Goal: Task Accomplishment & Management: Manage account settings

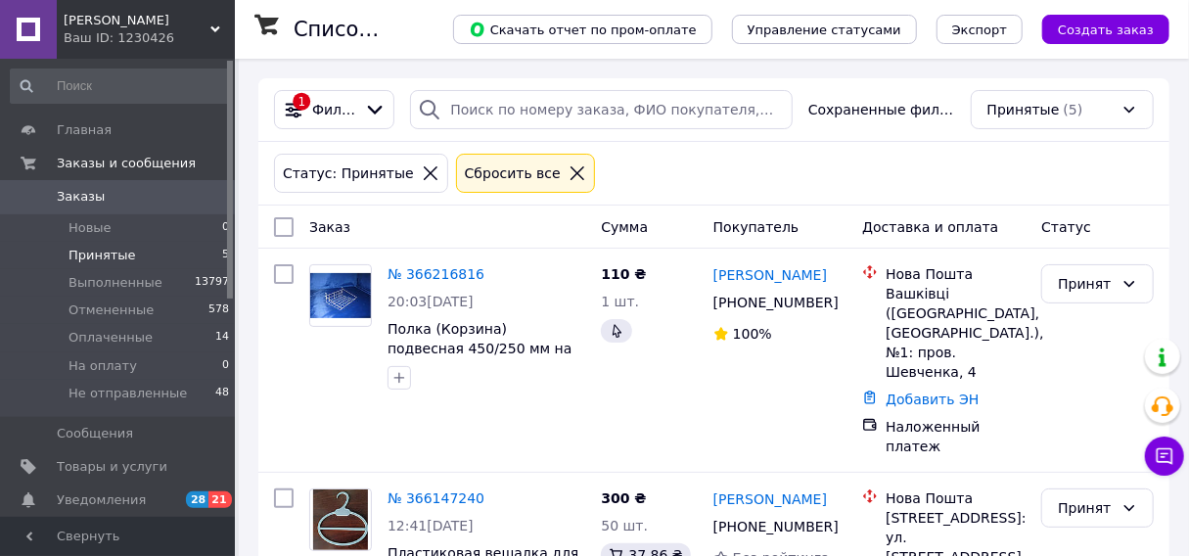
click at [157, 237] on li "Новые 0" at bounding box center [120, 227] width 241 height 27
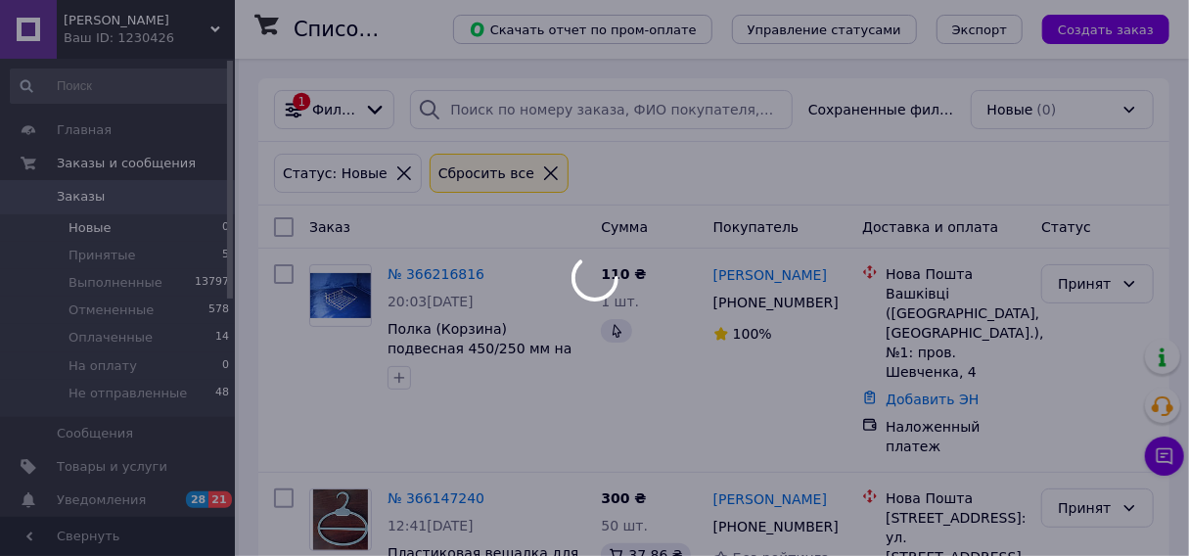
click at [142, 252] on li "Принятые 5" at bounding box center [120, 255] width 241 height 27
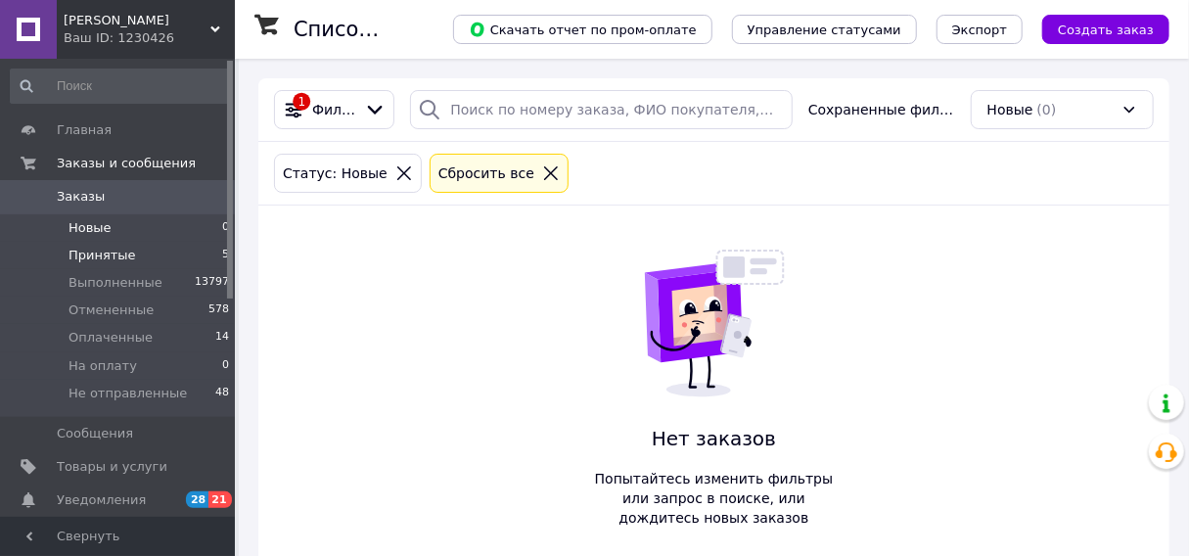
click at [151, 260] on li "Принятые 5" at bounding box center [120, 255] width 241 height 27
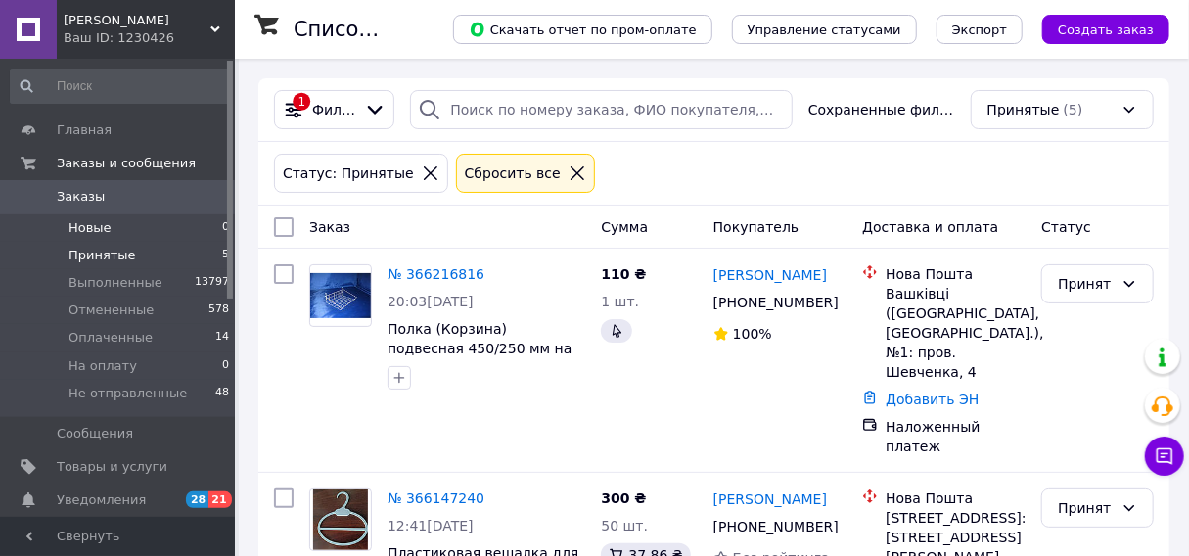
click at [116, 231] on li "Новые 0" at bounding box center [120, 227] width 241 height 27
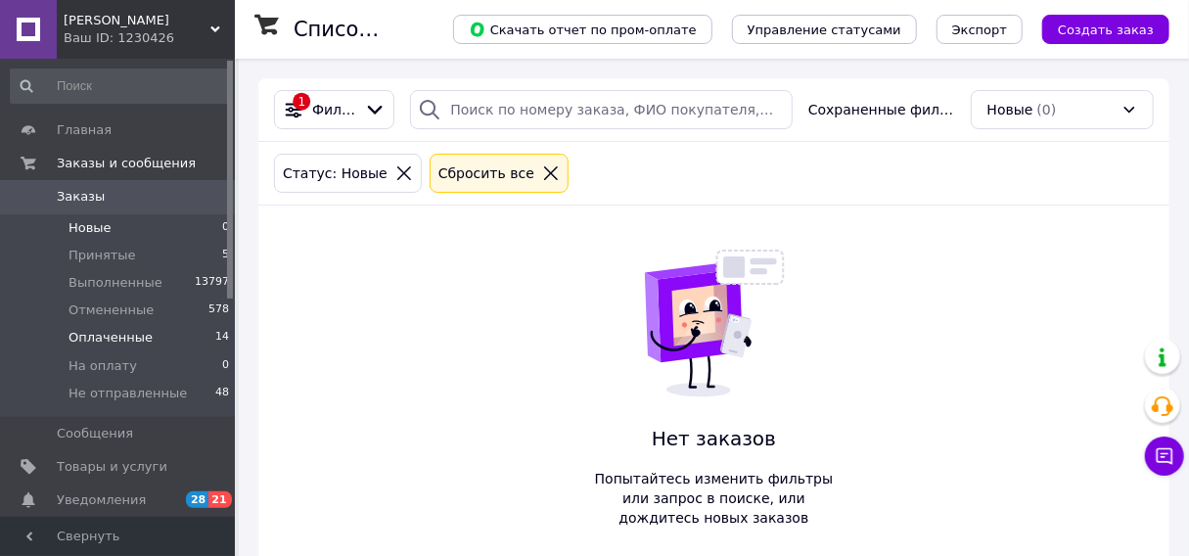
click at [142, 344] on span "Оплаченные" at bounding box center [110, 338] width 84 height 18
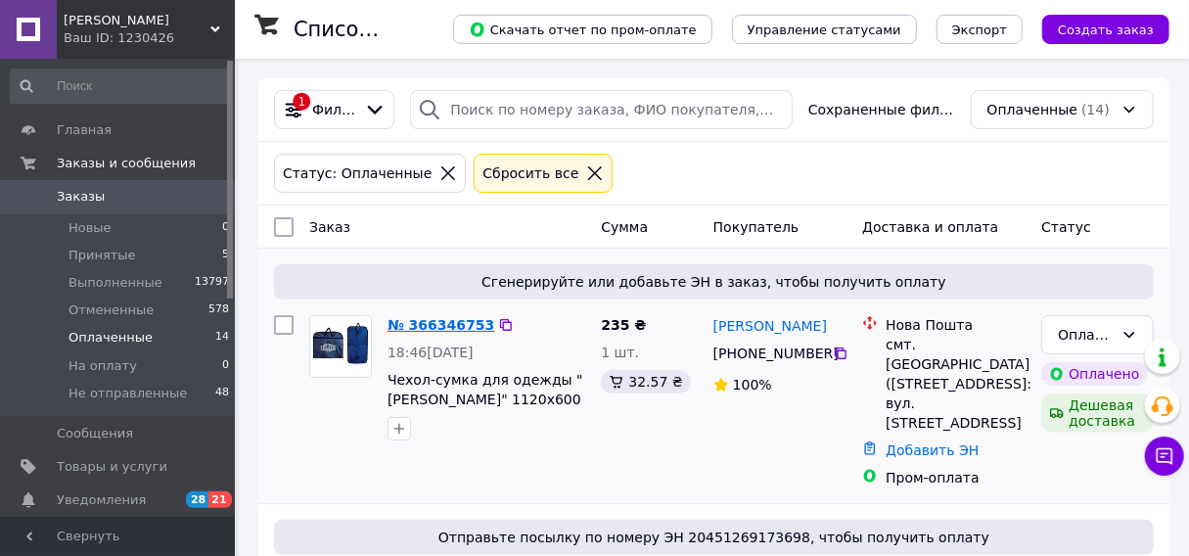
click at [443, 322] on link "№ 366346753" at bounding box center [440, 325] width 107 height 16
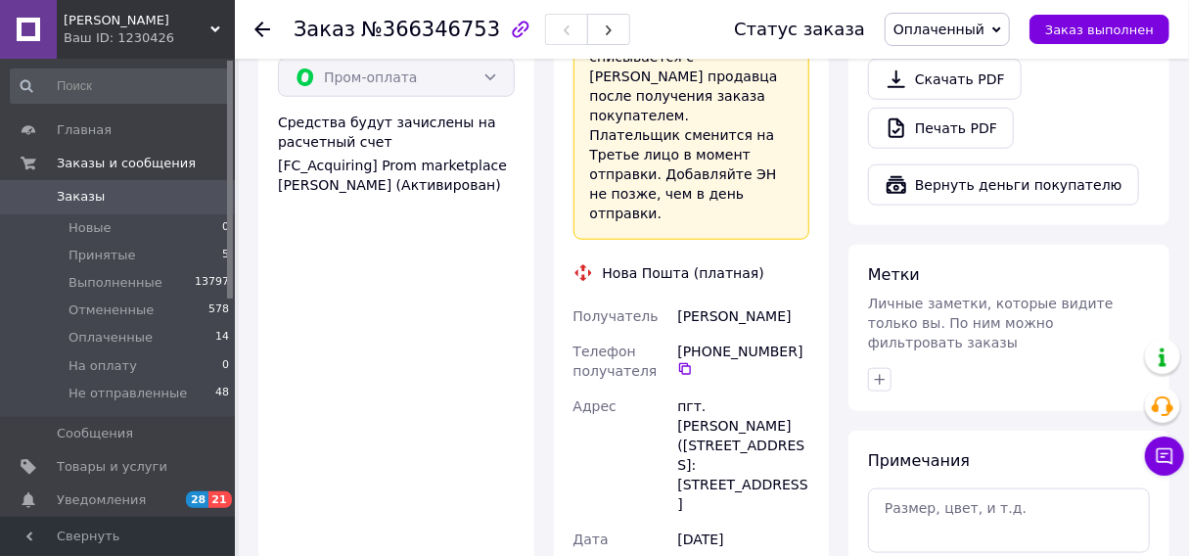
scroll to position [783, 0]
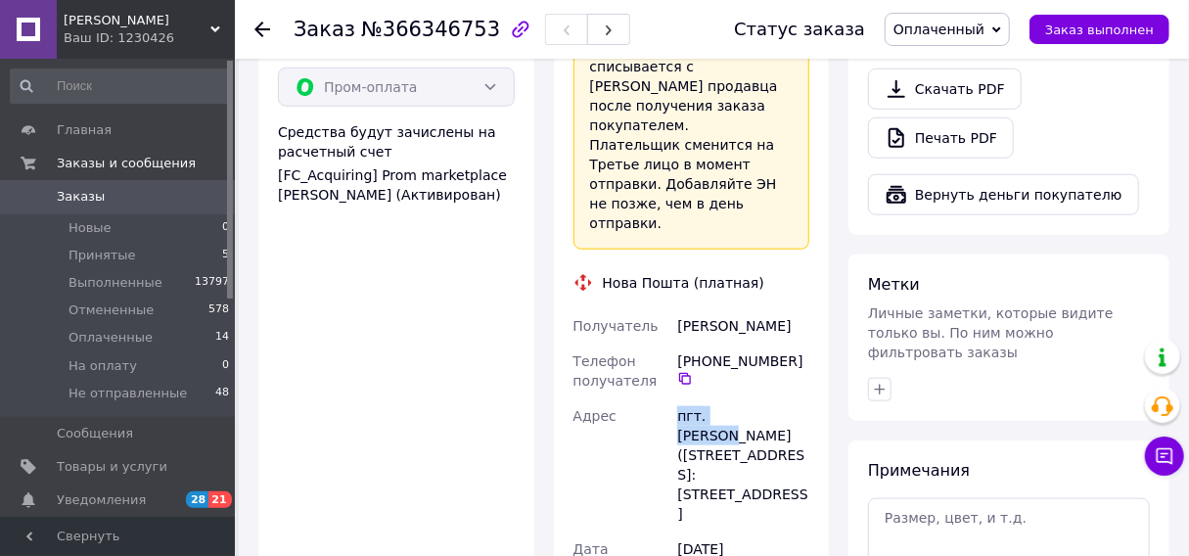
drag, startPoint x: 761, startPoint y: 339, endPoint x: 663, endPoint y: 338, distance: 97.9
click at [668, 335] on div "Получатель [PERSON_NAME] Телефон получателя [PHONE_NUMBER]   [GEOGRAPHIC_DATA] …" at bounding box center [691, 492] width 245 height 368
copy div "[GEOGRAPHIC_DATA] пгт. [PERSON_NAME]"
drag, startPoint x: 773, startPoint y: 248, endPoint x: 674, endPoint y: 250, distance: 98.8
click at [674, 308] on div "[PERSON_NAME]" at bounding box center [743, 325] width 140 height 35
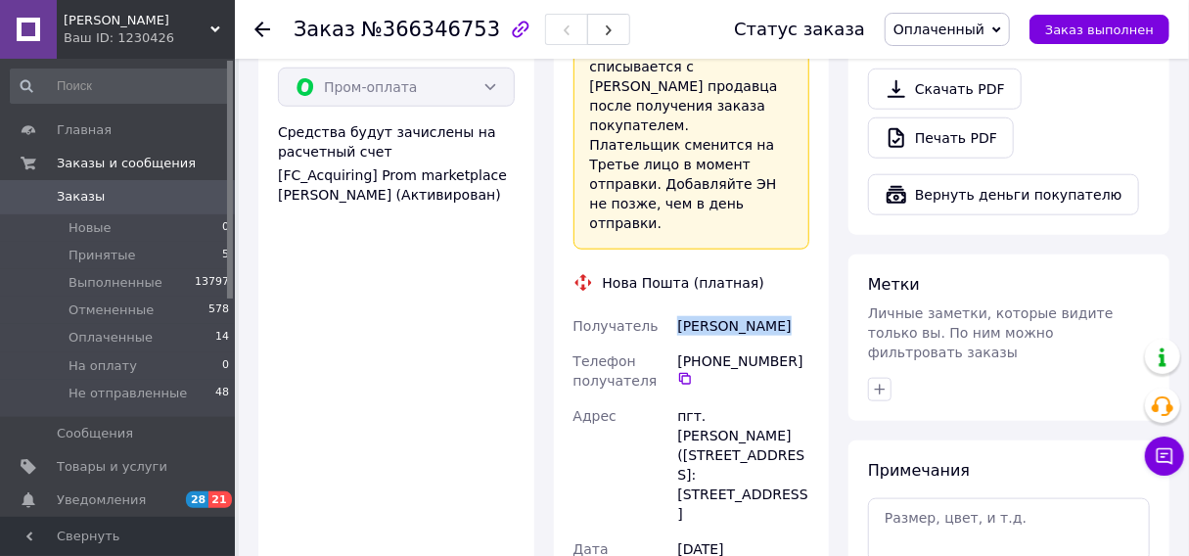
click at [674, 308] on div "[PERSON_NAME]" at bounding box center [743, 325] width 140 height 35
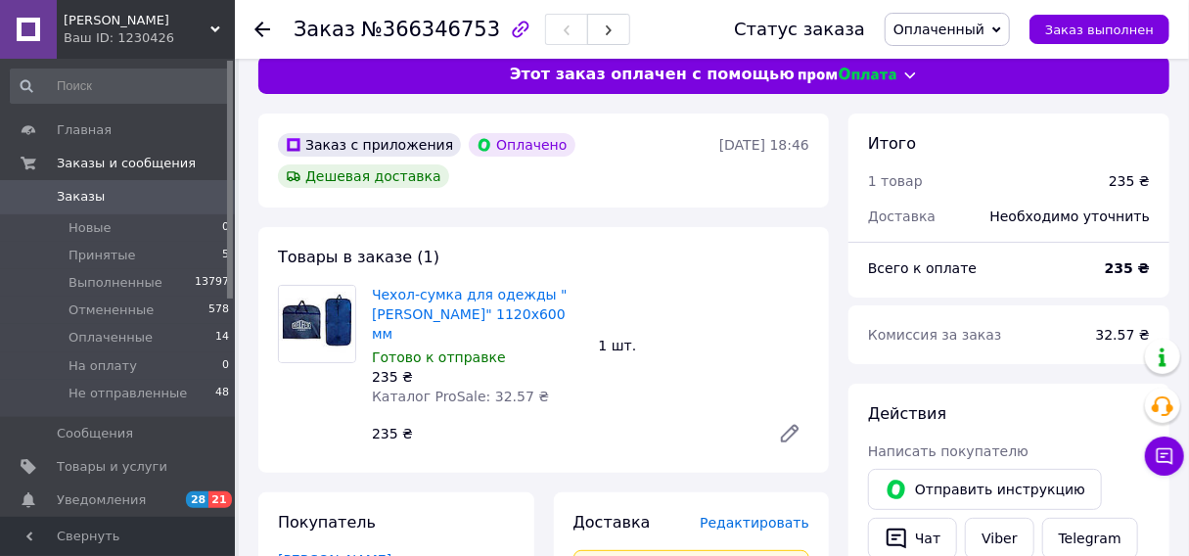
scroll to position [0, 0]
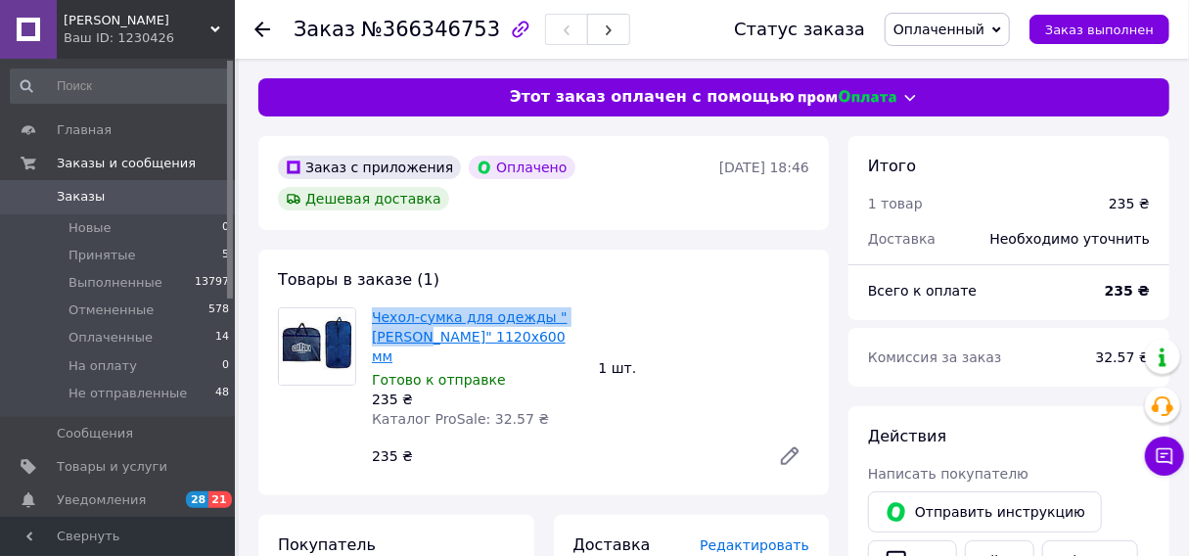
drag, startPoint x: 368, startPoint y: 307, endPoint x: 426, endPoint y: 335, distance: 63.9
click at [426, 335] on div "Чехол-сумка для одежды "[PERSON_NAME]" 1120х600 мм Готово к отправке 235 ₴ Ката…" at bounding box center [477, 367] width 227 height 129
copy link "Чехол-сумка для одежды "[PERSON_NAME]""
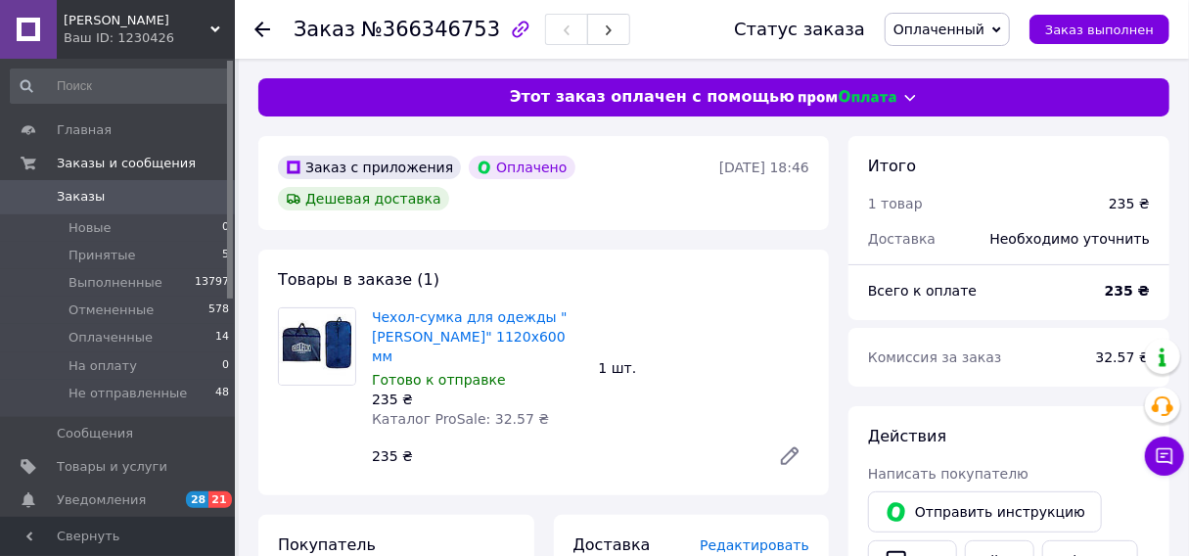
click at [257, 29] on use at bounding box center [262, 30] width 16 height 16
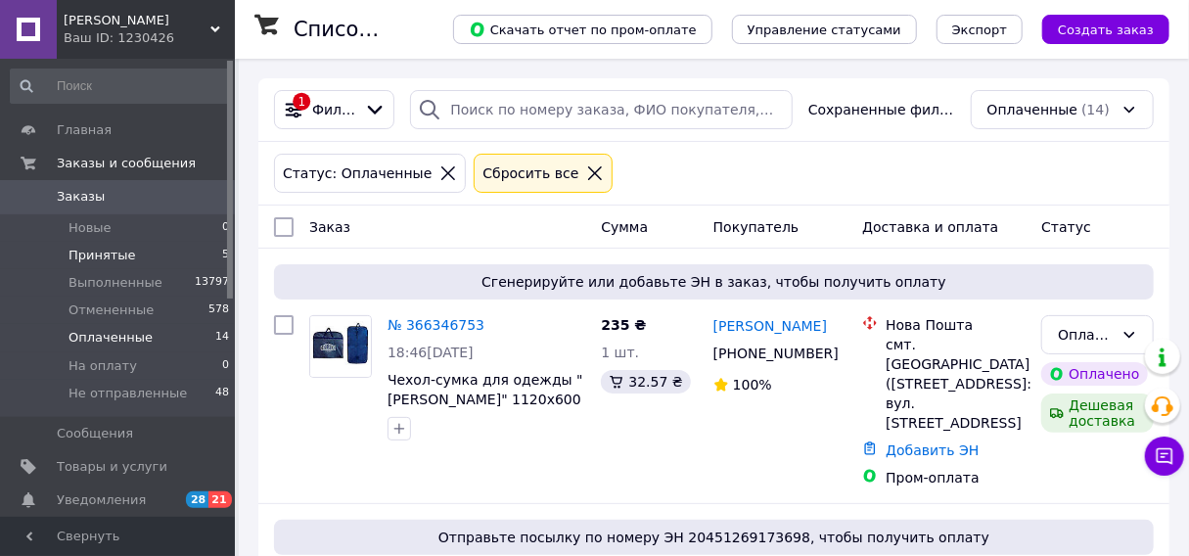
click at [162, 262] on li "Принятые 5" at bounding box center [120, 255] width 241 height 27
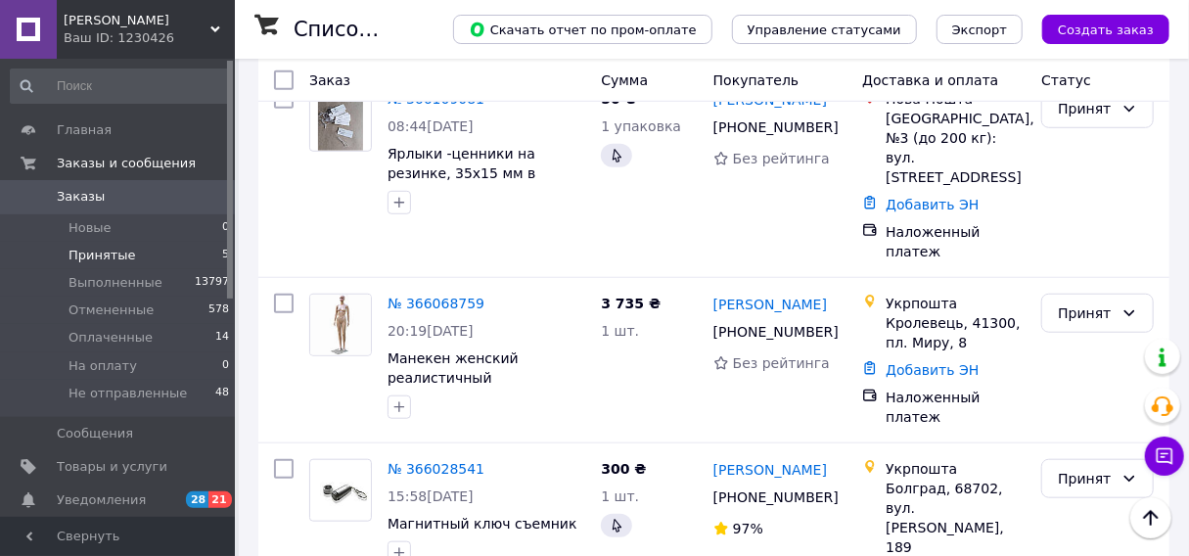
scroll to position [566, 0]
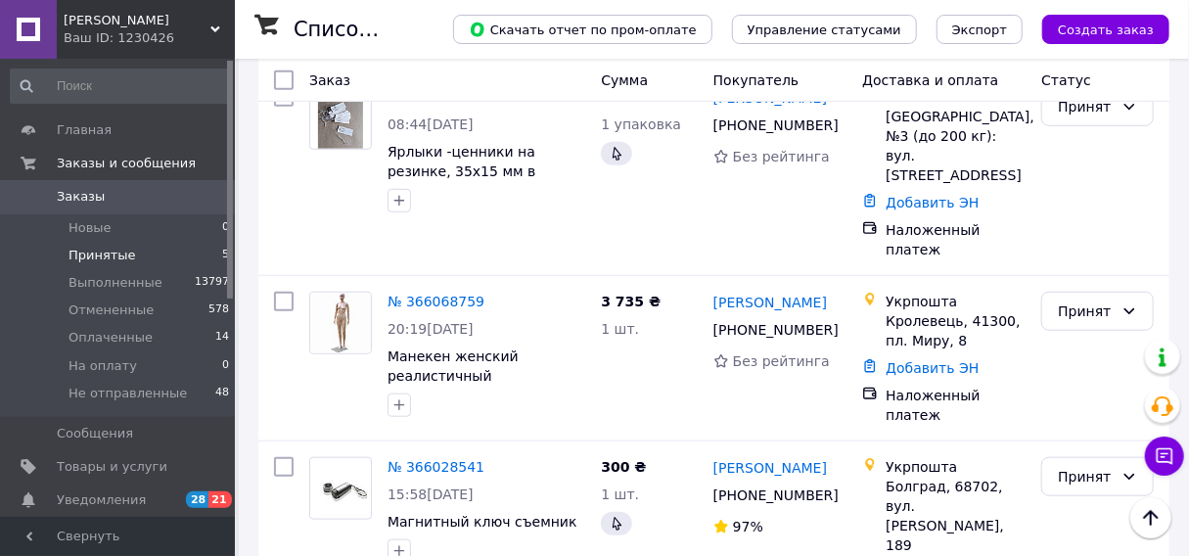
click at [158, 263] on li "Принятые 5" at bounding box center [120, 255] width 241 height 27
click at [150, 230] on li "Новые 0" at bounding box center [120, 227] width 241 height 27
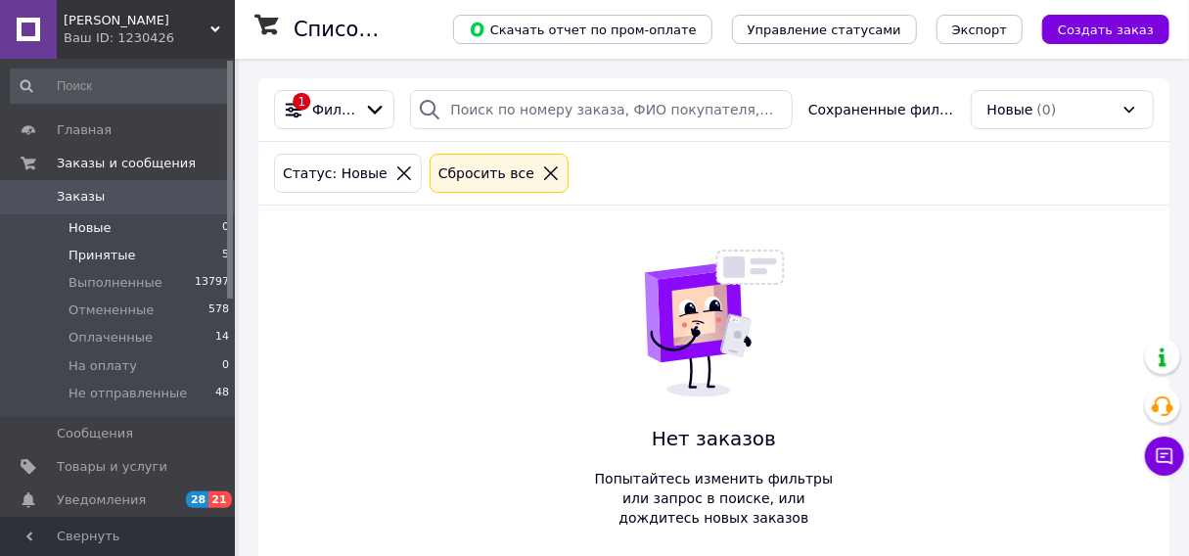
click at [151, 261] on li "Принятые 5" at bounding box center [120, 255] width 241 height 27
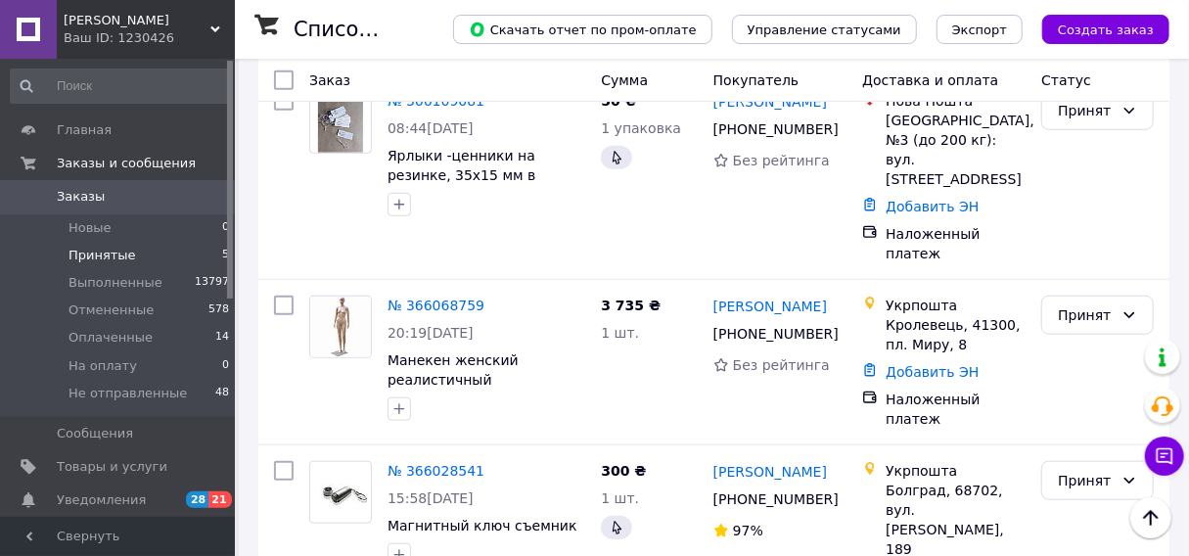
scroll to position [566, 0]
